Goal: Use online tool/utility

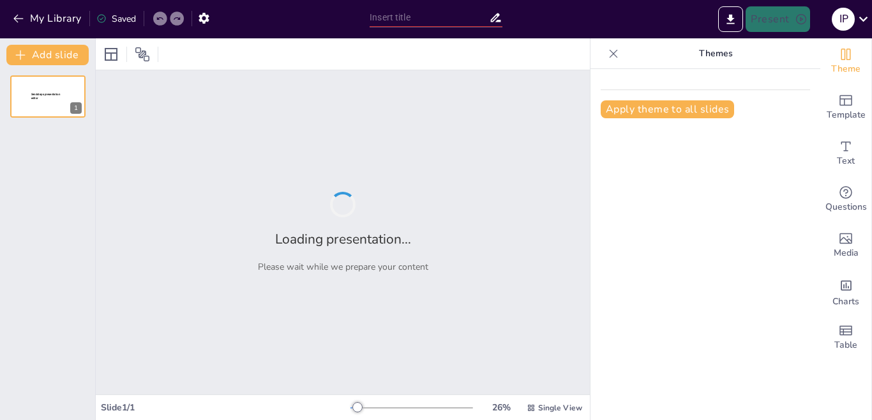
type input "Imported pedia conf[1] - Copy.pptx"
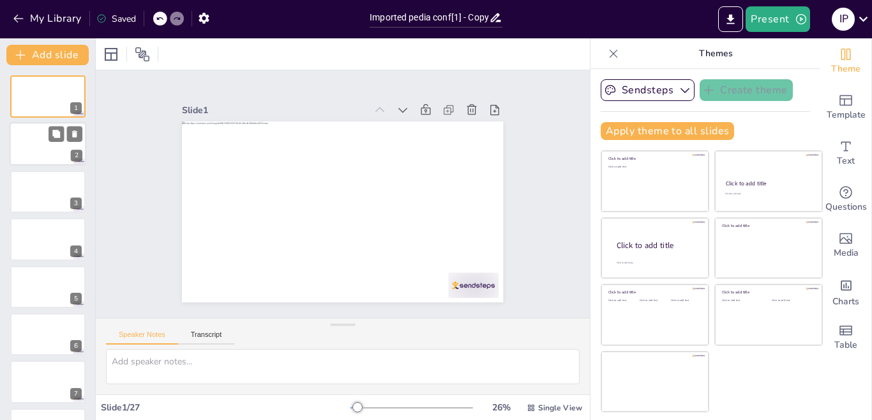
click at [70, 146] on div at bounding box center [48, 144] width 77 height 43
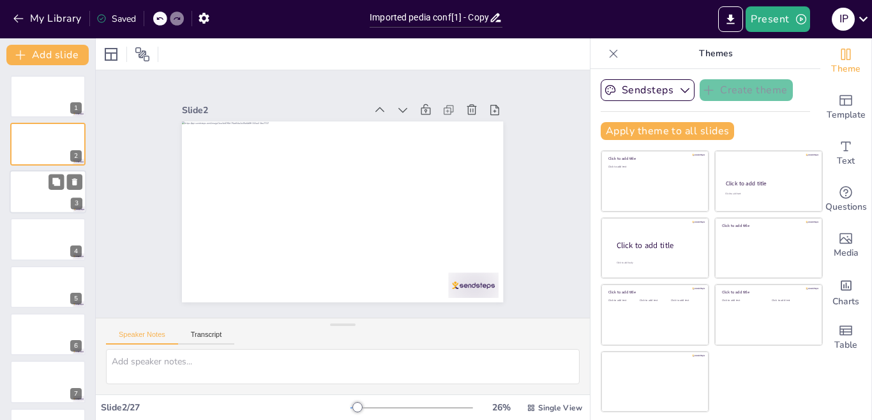
click at [38, 203] on div at bounding box center [48, 191] width 77 height 43
click at [45, 243] on div at bounding box center [48, 238] width 77 height 43
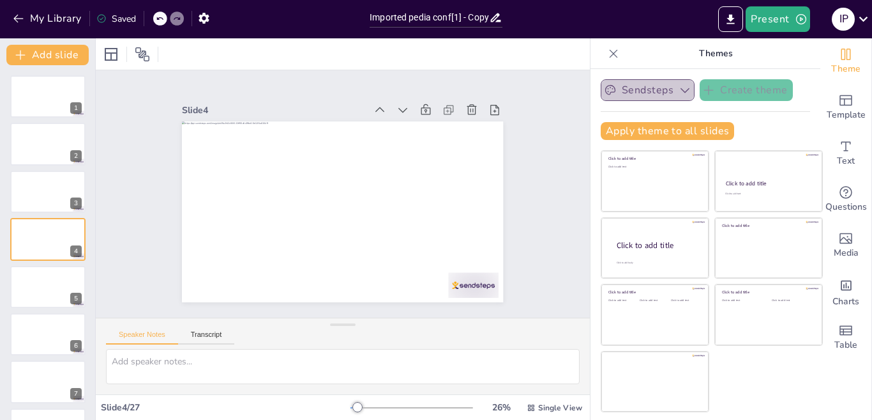
click at [673, 83] on button "Sendsteps" at bounding box center [648, 90] width 94 height 22
drag, startPoint x: 673, startPoint y: 83, endPoint x: 489, endPoint y: 347, distance: 321.5
click at [489, 347] on div "Speaker Notes Transcript" at bounding box center [343, 333] width 494 height 31
click at [33, 387] on div at bounding box center [47, 381] width 75 height 42
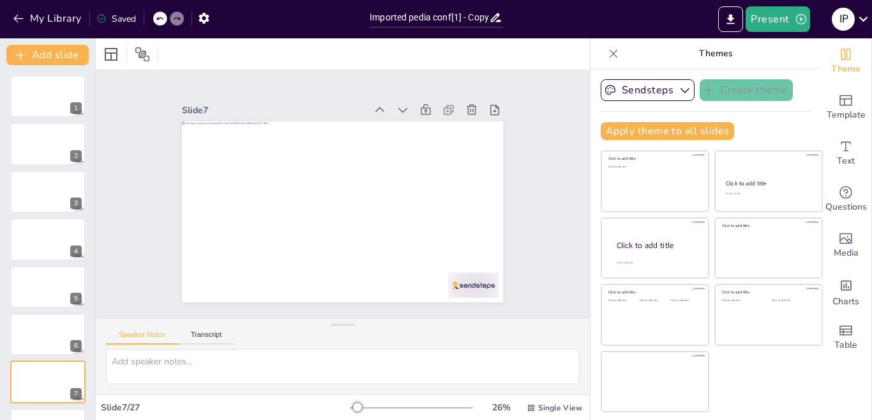
scroll to position [139, 0]
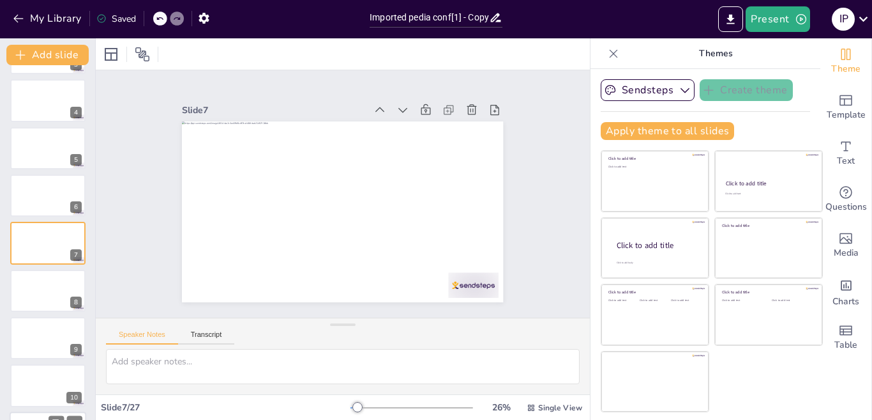
click at [43, 325] on div at bounding box center [47, 338] width 75 height 42
click at [48, 105] on div at bounding box center [48, 100] width 77 height 43
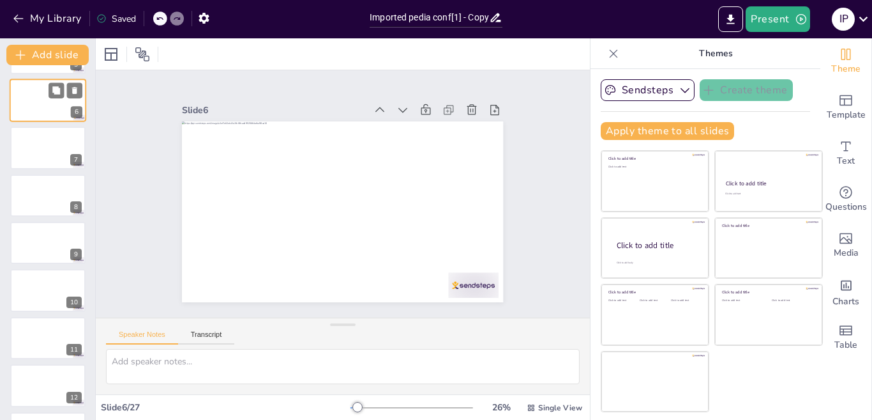
scroll to position [91, 0]
click at [46, 86] on div at bounding box center [48, 100] width 77 height 43
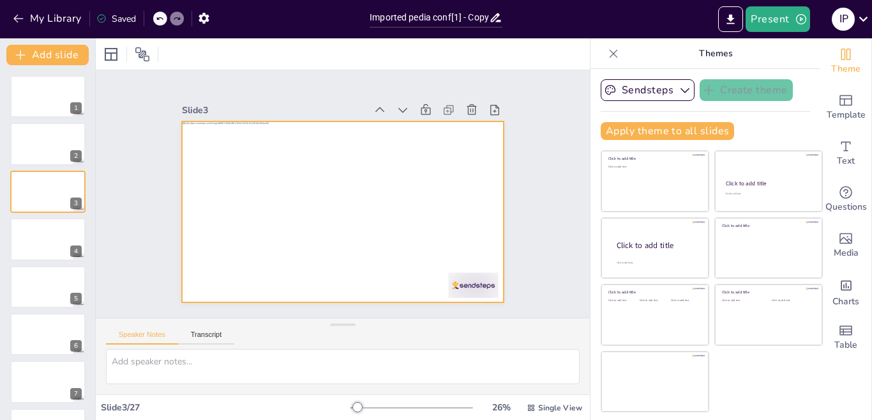
click at [252, 201] on div at bounding box center [325, 198] width 243 height 352
click at [197, 331] on button "Transcript" at bounding box center [206, 337] width 57 height 14
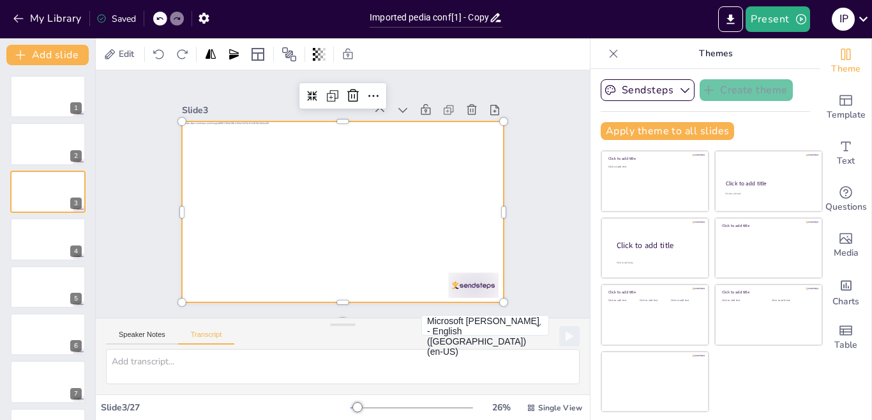
click at [133, 328] on div "Speaker Notes Transcript" at bounding box center [170, 336] width 128 height 17
click at [136, 333] on button "Speaker Notes" at bounding box center [142, 337] width 72 height 14
click at [20, 10] on button "My Library" at bounding box center [48, 18] width 77 height 20
